Goal: Information Seeking & Learning: Learn about a topic

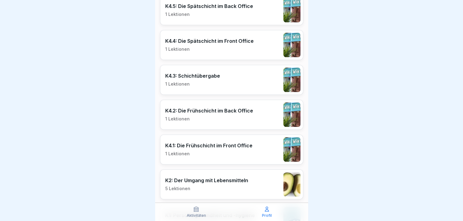
scroll to position [511, 0]
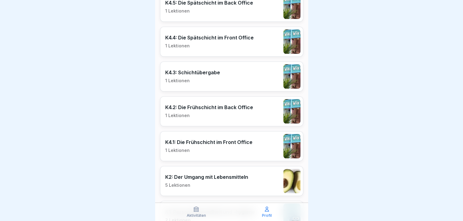
click at [203, 108] on p "K4.2: Die Frühschicht im Back Office" at bounding box center [209, 107] width 88 height 6
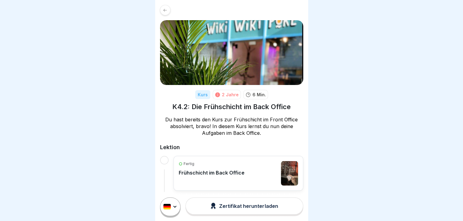
click at [168, 9] on div at bounding box center [165, 10] width 10 height 10
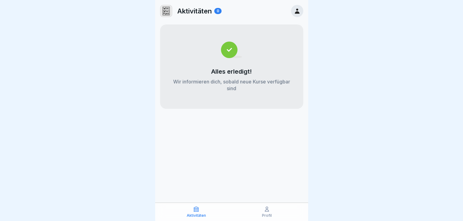
click at [198, 213] on div "Aktivitäten" at bounding box center [197, 212] width 68 height 12
click at [277, 211] on div "Profil" at bounding box center [267, 212] width 68 height 12
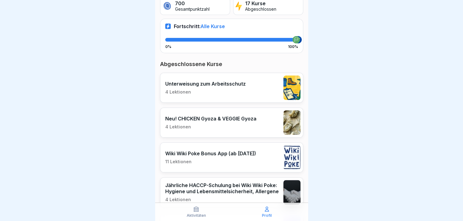
scroll to position [118, 0]
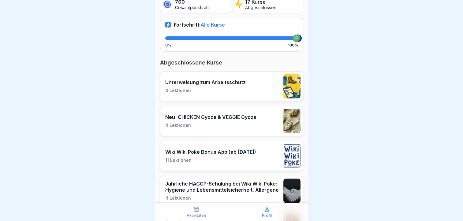
drag, startPoint x: 241, startPoint y: 132, endPoint x: 204, endPoint y: 121, distance: 39.2
click at [204, 121] on div "Neu! CHICKEN Gyoza & VEGGIE Gyoza 4 Lektionen" at bounding box center [210, 121] width 91 height 14
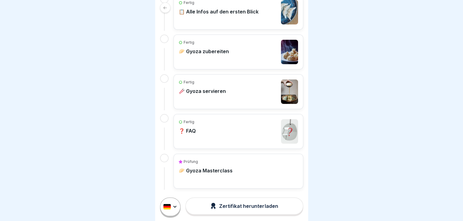
click at [212, 14] on div "Fertig 📋 Alle Infos auf den ersten Blick" at bounding box center [219, 12] width 80 height 24
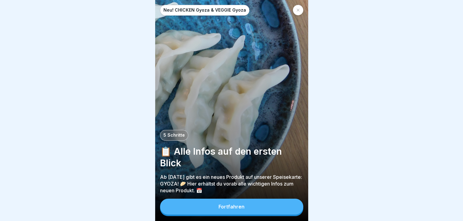
click at [247, 205] on button "Fortfahren" at bounding box center [231, 207] width 143 height 16
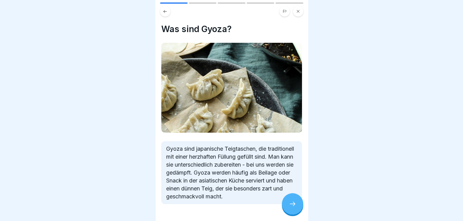
click at [293, 208] on icon at bounding box center [292, 204] width 7 height 7
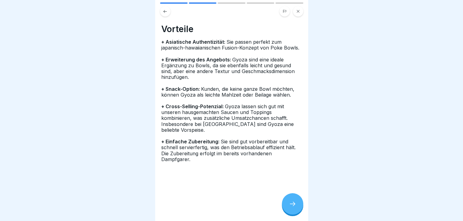
drag, startPoint x: 293, startPoint y: 208, endPoint x: 289, endPoint y: 210, distance: 4.8
click at [289, 210] on div at bounding box center [292, 204] width 21 height 21
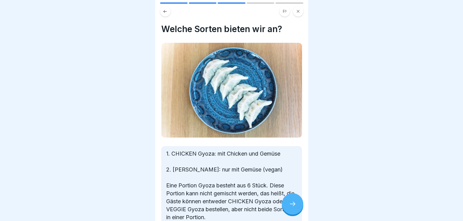
click at [289, 208] on icon at bounding box center [292, 204] width 7 height 7
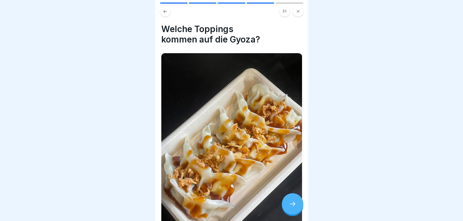
click at [289, 208] on icon at bounding box center [292, 204] width 7 height 7
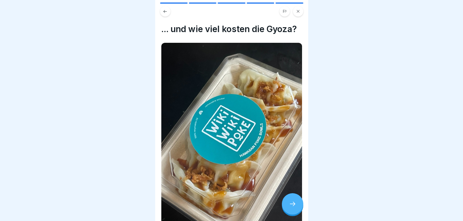
click at [288, 207] on div at bounding box center [292, 204] width 21 height 21
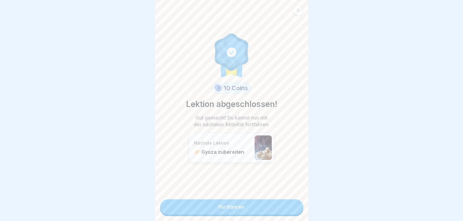
click at [298, 15] on div "10 Coins Lektion abgeschlossen! Gut gemacht! Du kannst nun mit der nächsten Akt…" at bounding box center [231, 110] width 153 height 221
click at [244, 207] on link "Fortfahren" at bounding box center [231, 207] width 143 height 15
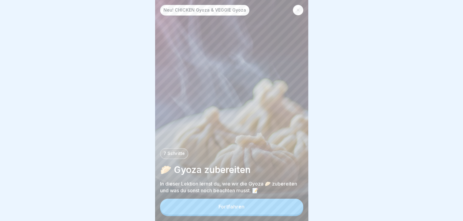
click at [244, 207] on button "Fortfahren" at bounding box center [231, 207] width 143 height 16
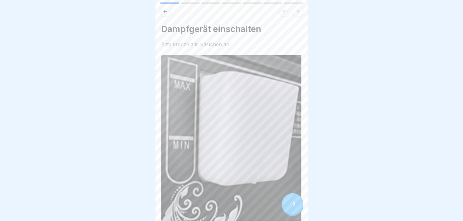
click at [296, 208] on icon at bounding box center [292, 204] width 7 height 7
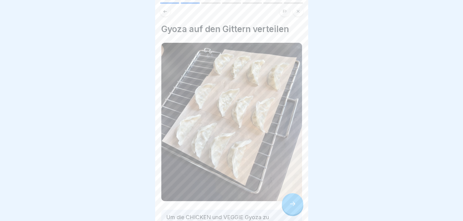
click at [296, 208] on icon at bounding box center [292, 204] width 7 height 7
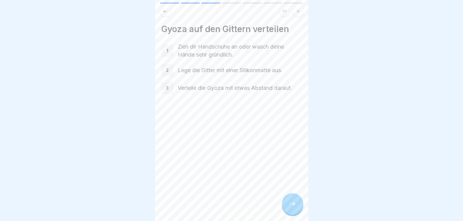
click at [296, 208] on icon at bounding box center [292, 204] width 7 height 7
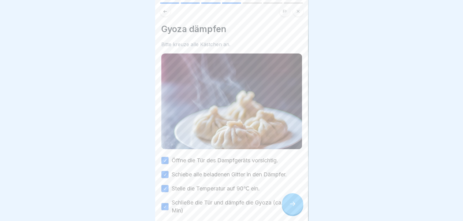
click at [296, 208] on icon at bounding box center [292, 204] width 7 height 7
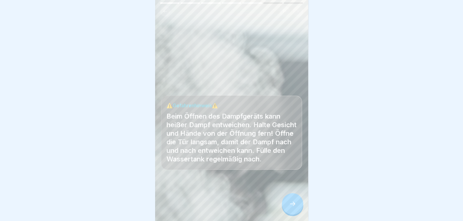
click at [296, 208] on icon at bounding box center [292, 204] width 7 height 7
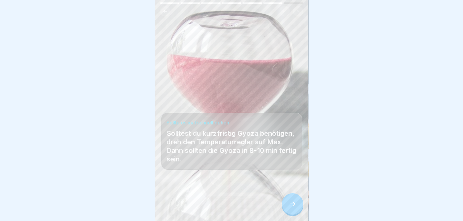
click at [296, 208] on icon at bounding box center [292, 204] width 7 height 7
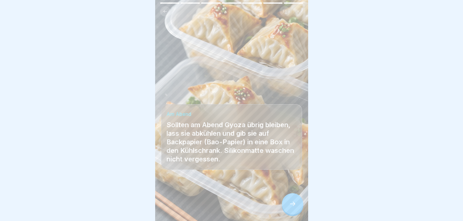
click at [296, 208] on icon at bounding box center [292, 204] width 7 height 7
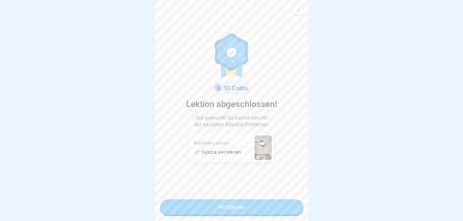
click at [301, 7] on div at bounding box center [298, 10] width 10 height 10
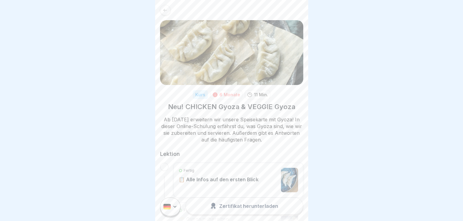
click at [162, 6] on div at bounding box center [165, 10] width 10 height 10
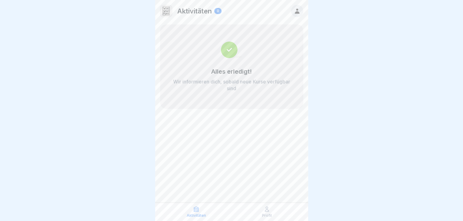
click at [266, 220] on div "Aktivitäten Profil" at bounding box center [231, 212] width 153 height 18
drag, startPoint x: 262, startPoint y: 206, endPoint x: 268, endPoint y: 211, distance: 8.0
click at [268, 211] on div "Aktivitäten Profil" at bounding box center [231, 212] width 153 height 18
click at [268, 211] on icon at bounding box center [267, 209] width 6 height 6
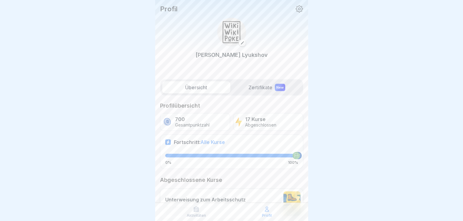
scroll to position [5, 0]
click at [205, 189] on div "Unterweisung zum Arbeitsschutz 4 Lektionen" at bounding box center [231, 204] width 143 height 30
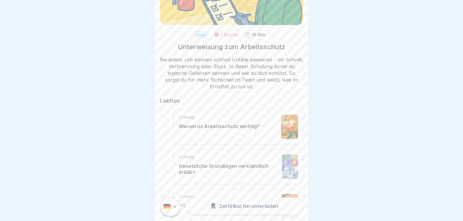
scroll to position [60, 0]
click at [281, 131] on img at bounding box center [289, 127] width 17 height 24
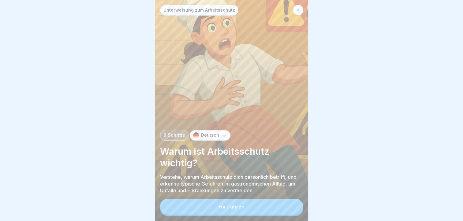
click at [247, 207] on button "Fortfahren" at bounding box center [231, 207] width 143 height 16
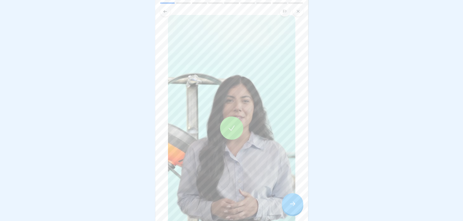
scroll to position [64, 0]
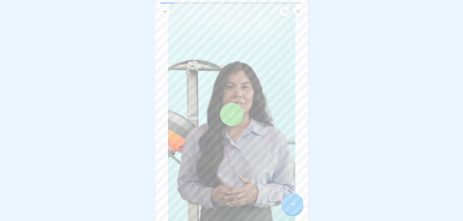
click at [296, 206] on div at bounding box center [292, 204] width 21 height 21
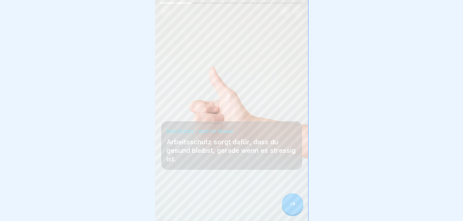
click at [296, 206] on div at bounding box center [292, 204] width 21 height 21
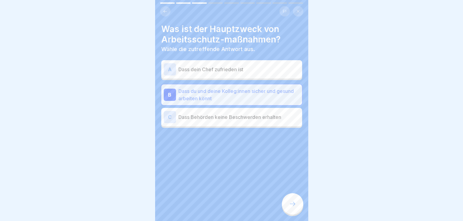
click at [296, 206] on div at bounding box center [292, 204] width 21 height 21
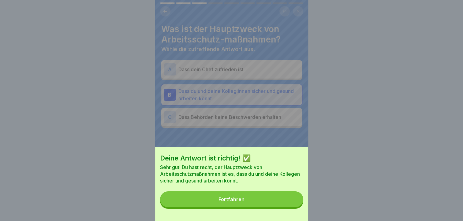
click at [278, 213] on div "Deine Antwort ist richtig! ✅ Sehr gut! Du hast recht, der Hauptzweck von Arbeit…" at bounding box center [231, 184] width 153 height 74
click at [277, 208] on button "Fortfahren" at bounding box center [231, 200] width 143 height 16
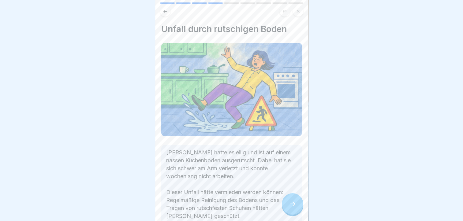
click at [288, 205] on div at bounding box center [292, 204] width 21 height 21
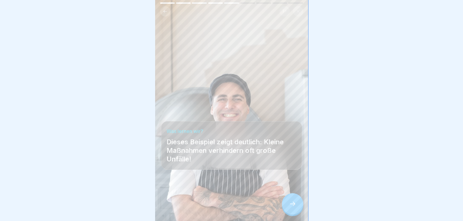
click at [288, 205] on div at bounding box center [292, 204] width 21 height 21
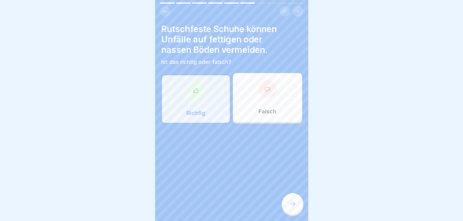
click at [288, 205] on div at bounding box center [292, 204] width 21 height 21
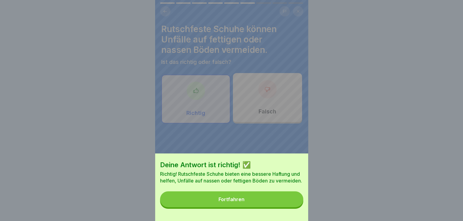
click at [288, 205] on button "Fortfahren" at bounding box center [231, 200] width 143 height 16
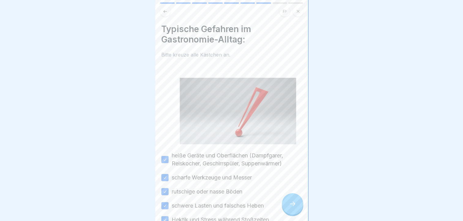
click at [288, 205] on div at bounding box center [292, 204] width 21 height 21
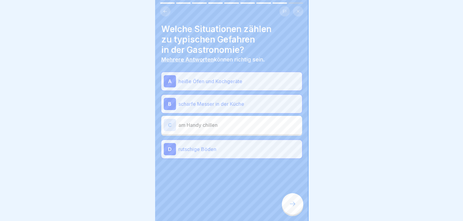
click at [288, 205] on div at bounding box center [292, 204] width 21 height 21
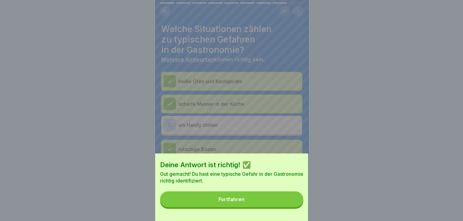
click at [288, 205] on button "Fortfahren" at bounding box center [231, 200] width 143 height 16
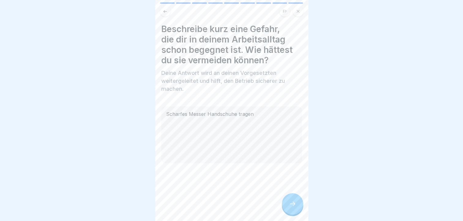
click at [290, 208] on icon at bounding box center [292, 204] width 7 height 7
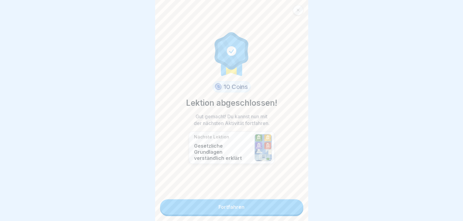
click at [290, 208] on link "Fortfahren" at bounding box center [231, 207] width 143 height 15
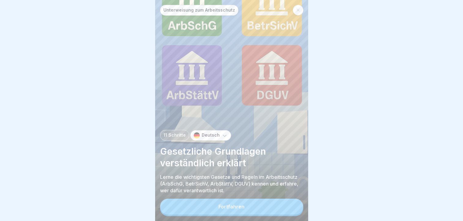
click at [253, 213] on button "Fortfahren" at bounding box center [231, 207] width 143 height 16
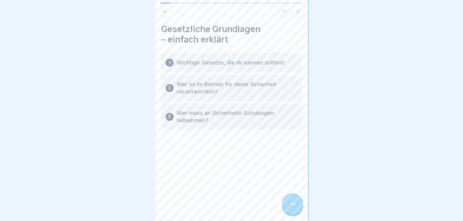
click at [297, 208] on div at bounding box center [292, 204] width 21 height 21
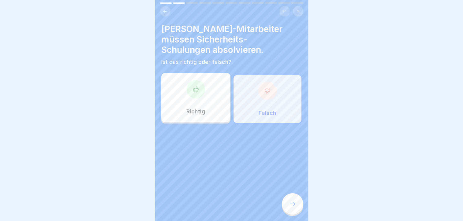
click at [297, 208] on div at bounding box center [292, 204] width 21 height 21
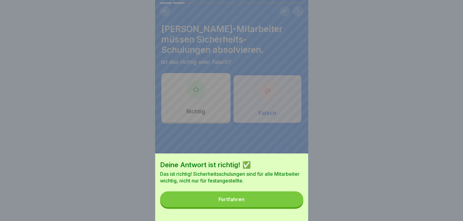
click at [292, 207] on button "Fortfahren" at bounding box center [231, 200] width 143 height 16
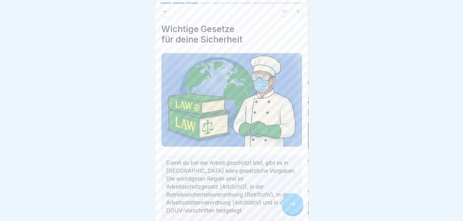
click at [292, 207] on icon at bounding box center [292, 204] width 7 height 7
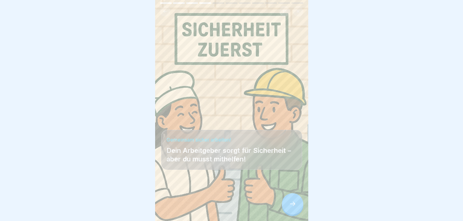
click at [292, 207] on icon at bounding box center [292, 204] width 7 height 7
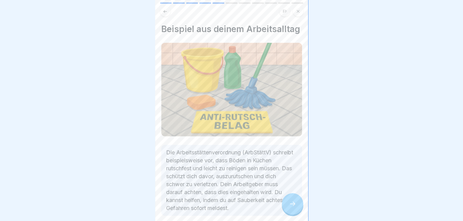
click at [292, 207] on icon at bounding box center [292, 204] width 7 height 7
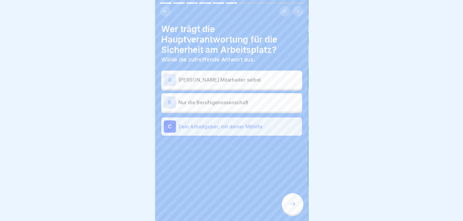
click at [292, 207] on icon at bounding box center [292, 204] width 7 height 7
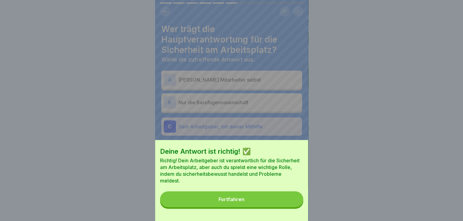
click at [292, 207] on button "Fortfahren" at bounding box center [231, 200] width 143 height 16
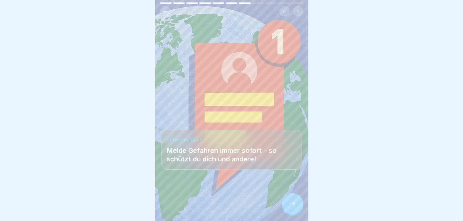
click at [292, 207] on icon at bounding box center [292, 204] width 7 height 7
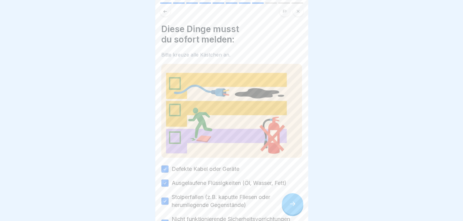
click at [292, 207] on icon at bounding box center [292, 204] width 7 height 7
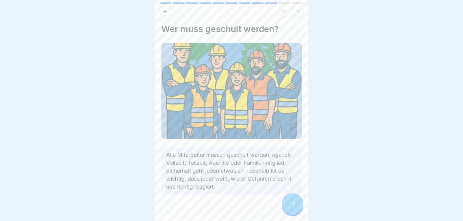
click at [292, 207] on icon at bounding box center [292, 204] width 7 height 7
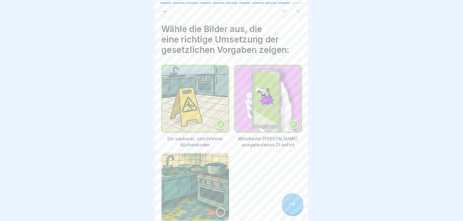
click at [292, 207] on icon at bounding box center [292, 204] width 7 height 7
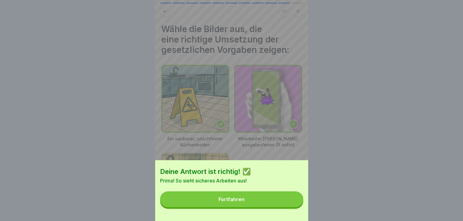
click at [292, 207] on button "Fortfahren" at bounding box center [231, 200] width 143 height 16
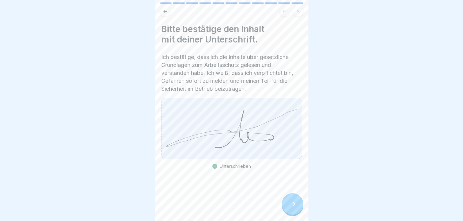
click at [292, 207] on icon at bounding box center [292, 204] width 7 height 7
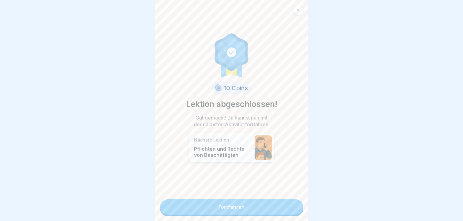
click at [281, 205] on link "Fortfahren" at bounding box center [231, 207] width 143 height 15
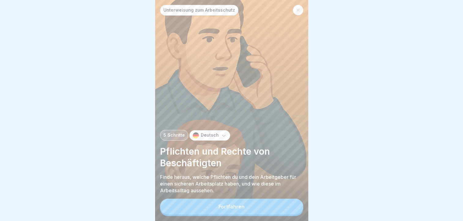
click at [281, 205] on button "Fortfahren" at bounding box center [231, 207] width 143 height 16
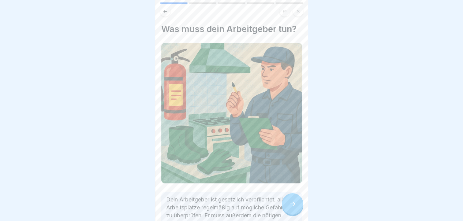
click at [281, 205] on p "Dein Arbeitgeber ist gesetzlich verpflichtet, alle Arbeitsplätze regelmäßig auf…" at bounding box center [231, 224] width 131 height 56
click at [289, 207] on icon at bounding box center [292, 204] width 7 height 7
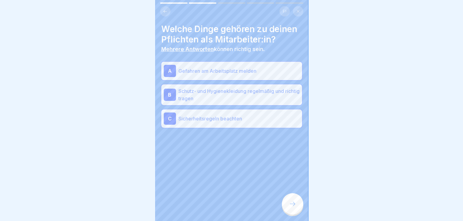
click at [289, 207] on icon at bounding box center [292, 204] width 7 height 7
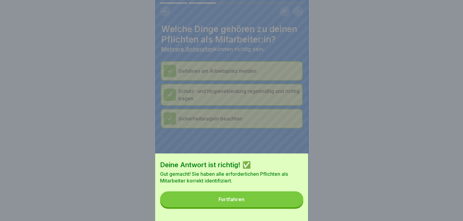
click at [289, 207] on button "Fortfahren" at bounding box center [231, 200] width 143 height 16
